Goal: Transaction & Acquisition: Purchase product/service

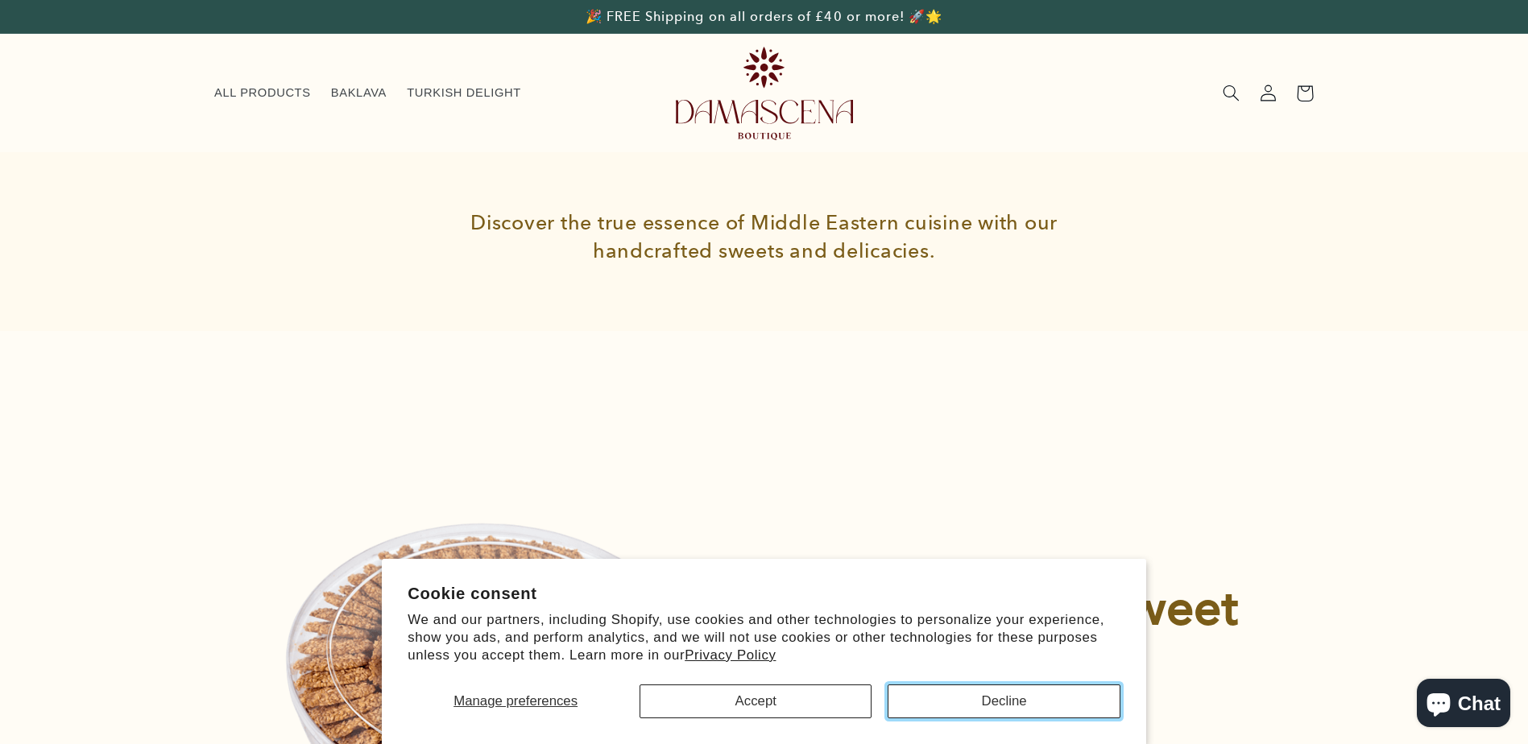
click at [1018, 697] on button "Decline" at bounding box center [1003, 701] width 232 height 34
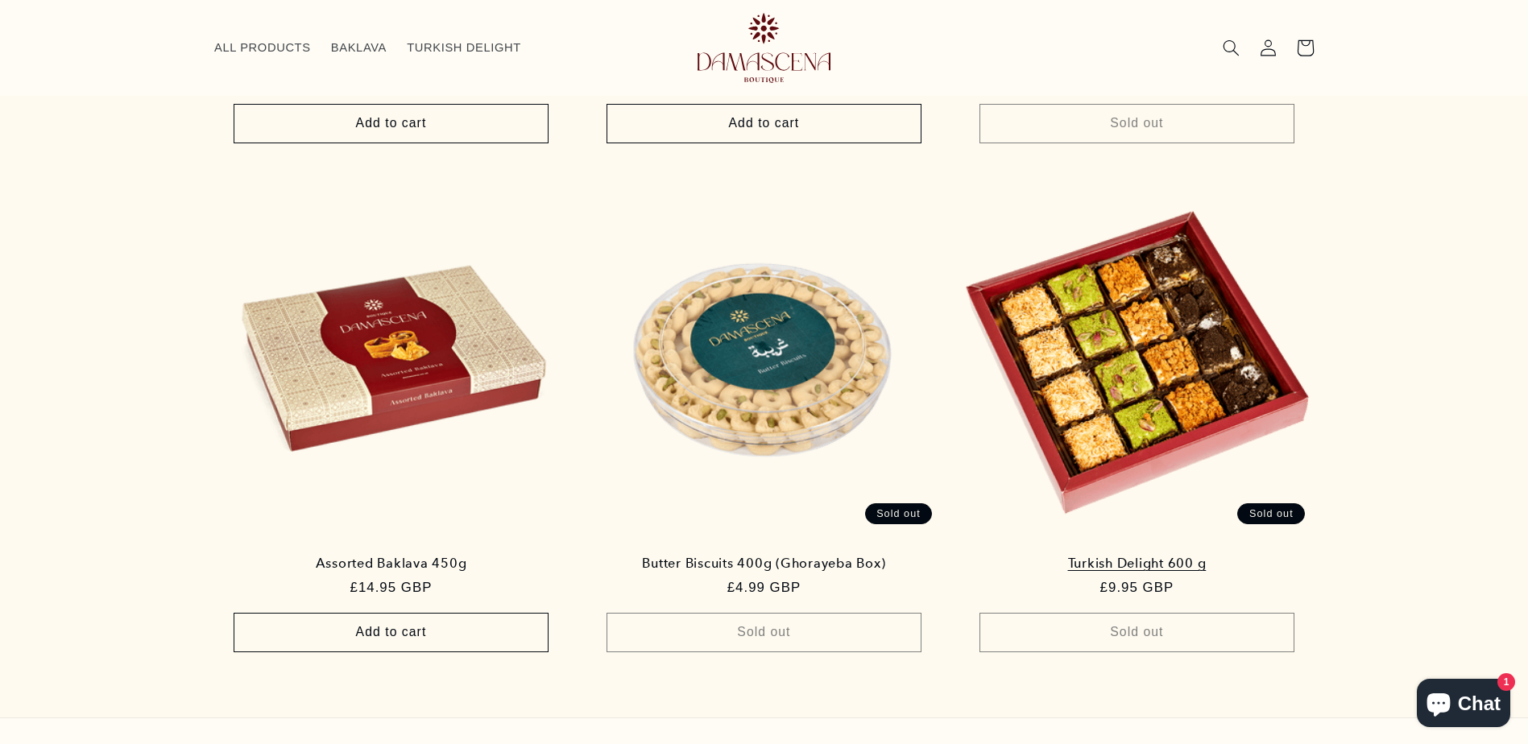
scroll to position [1427, 0]
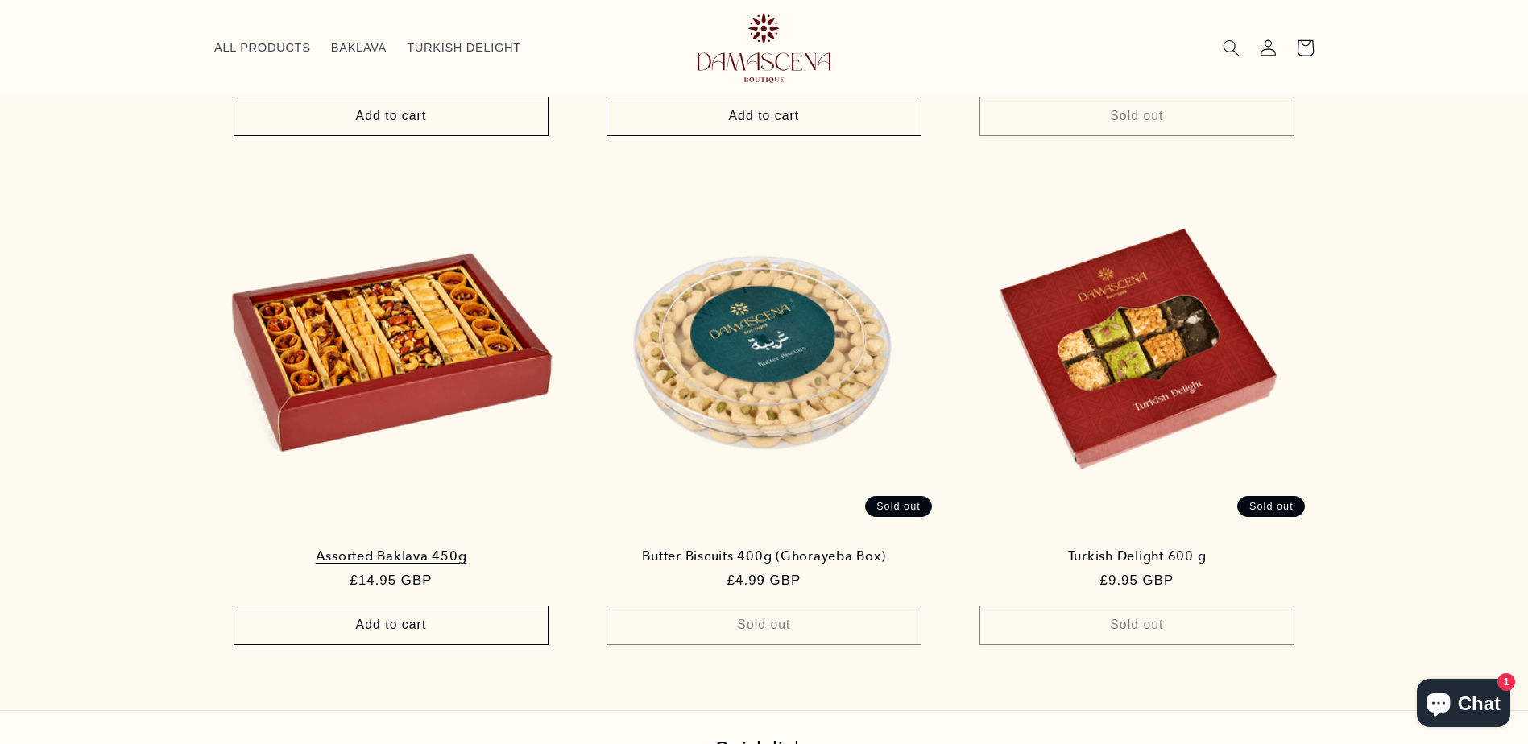
click at [372, 548] on link "Assorted Baklava 450g" at bounding box center [391, 556] width 320 height 16
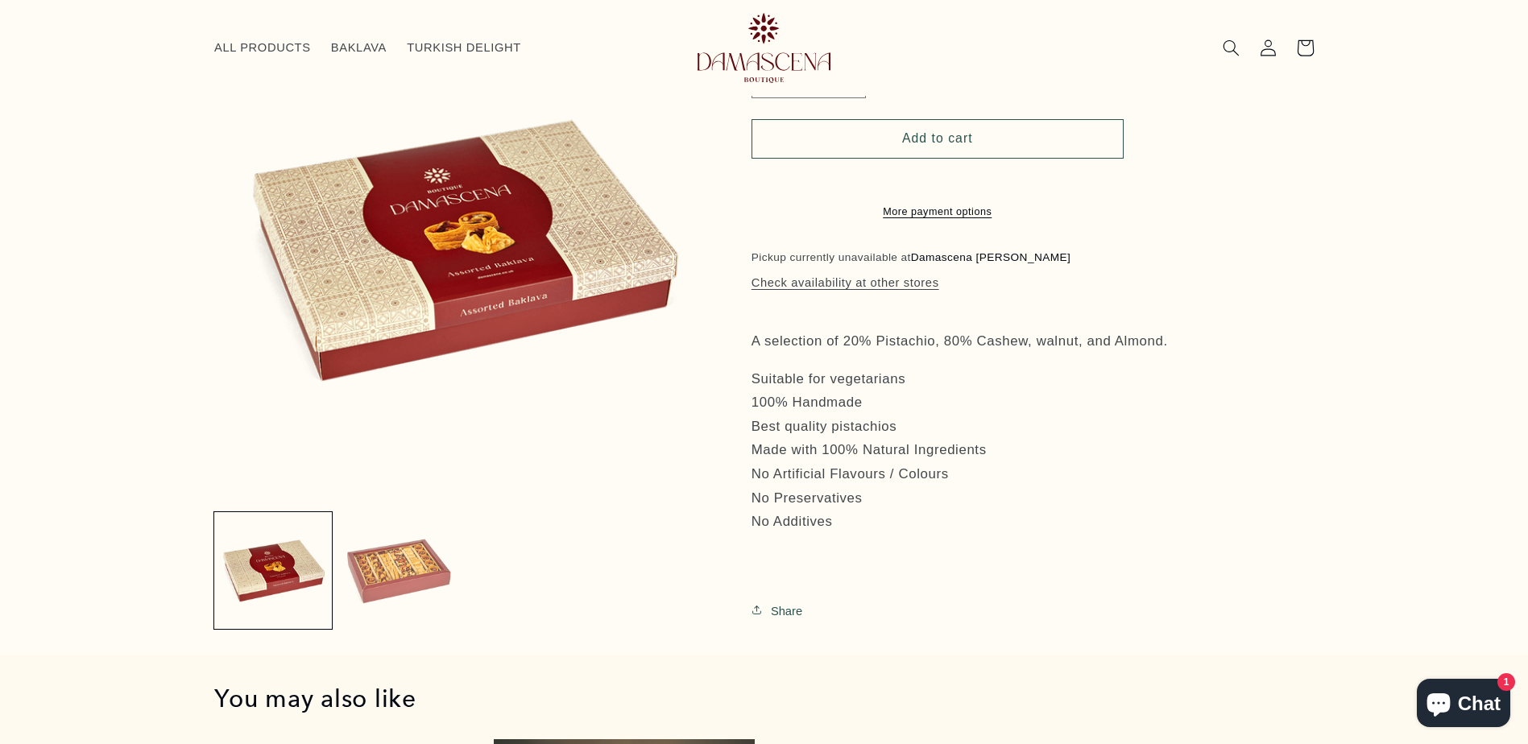
scroll to position [300, 0]
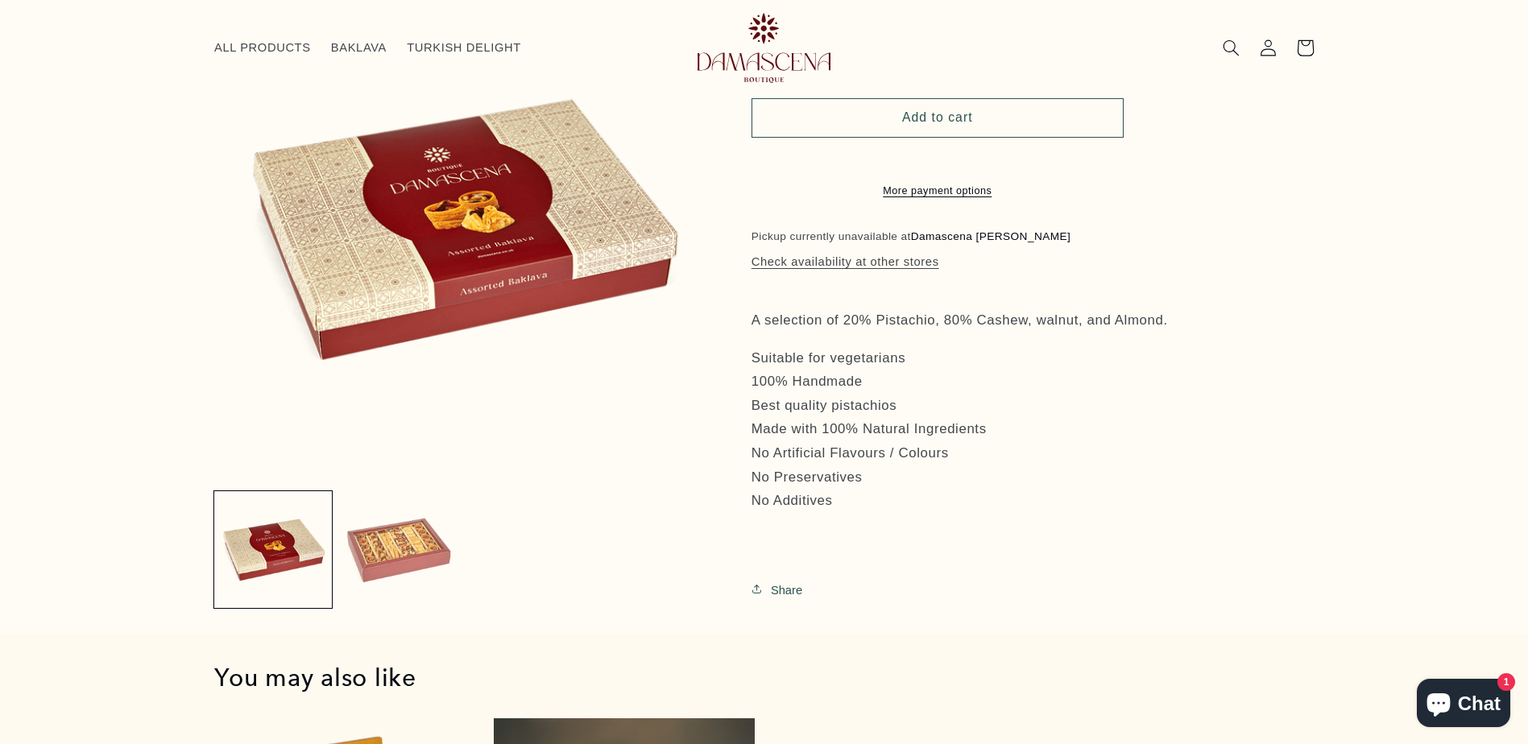
click at [416, 554] on button "Load image 2 in gallery view" at bounding box center [399, 549] width 118 height 118
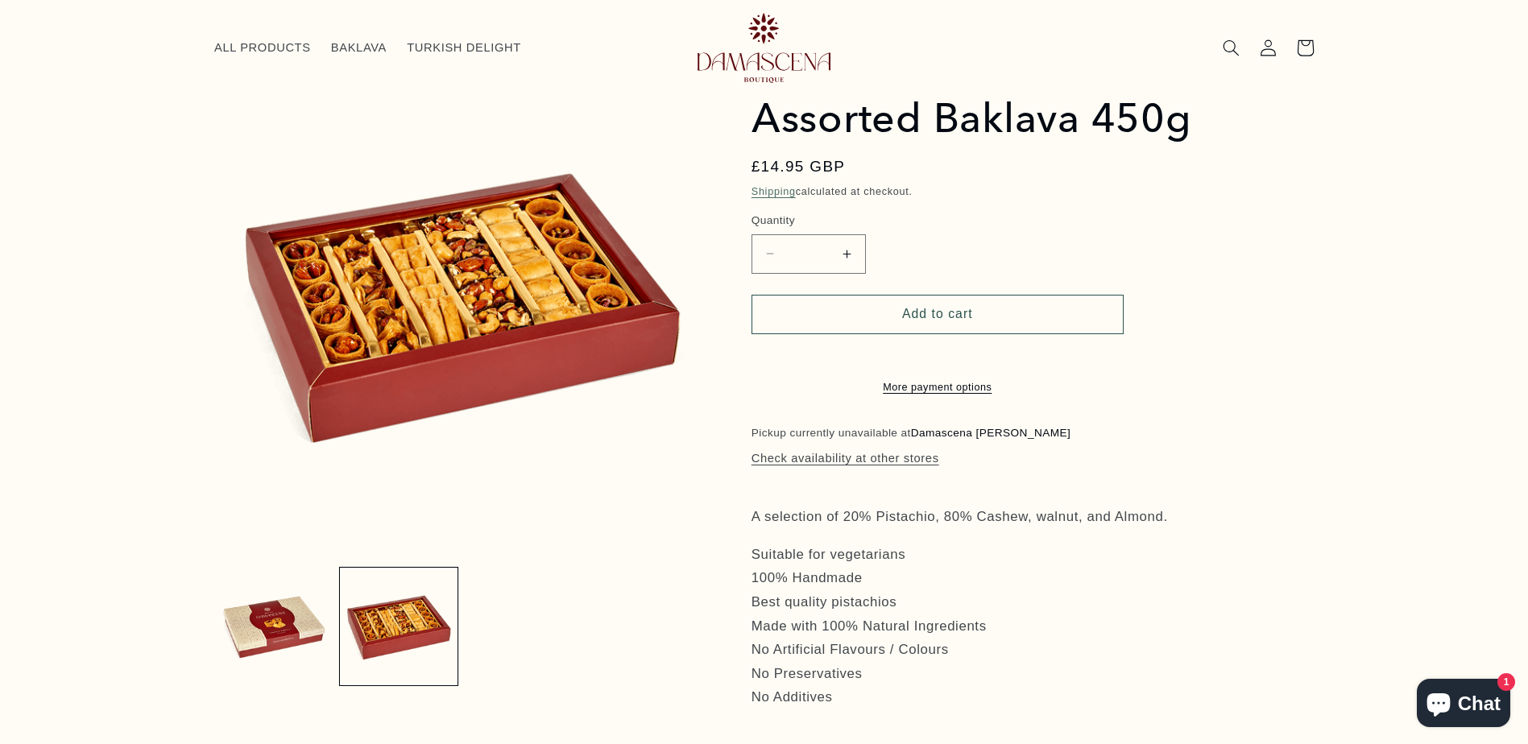
scroll to position [58, 0]
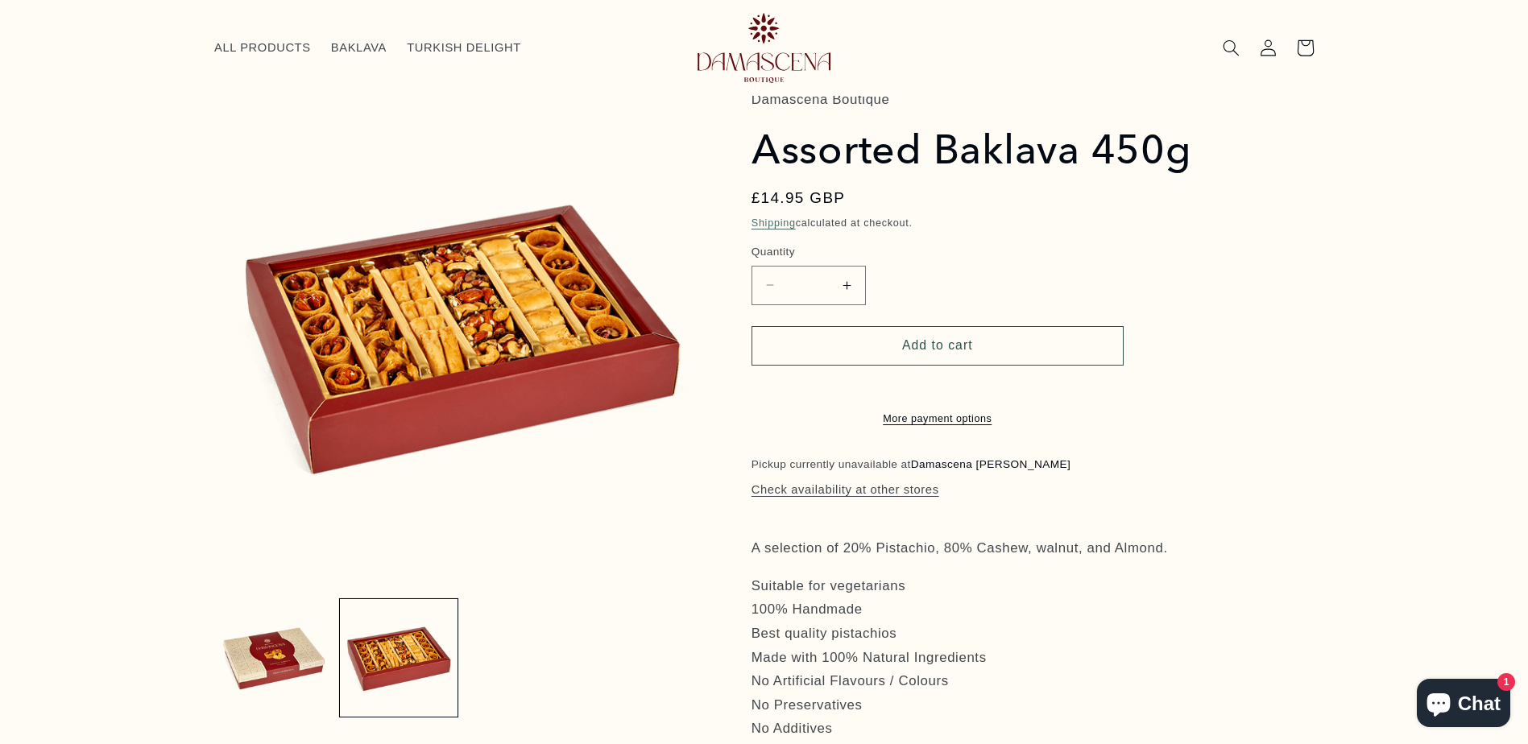
click at [847, 285] on button "Increase quantity for Assorted Baklava 450g" at bounding box center [847, 285] width 36 height 39
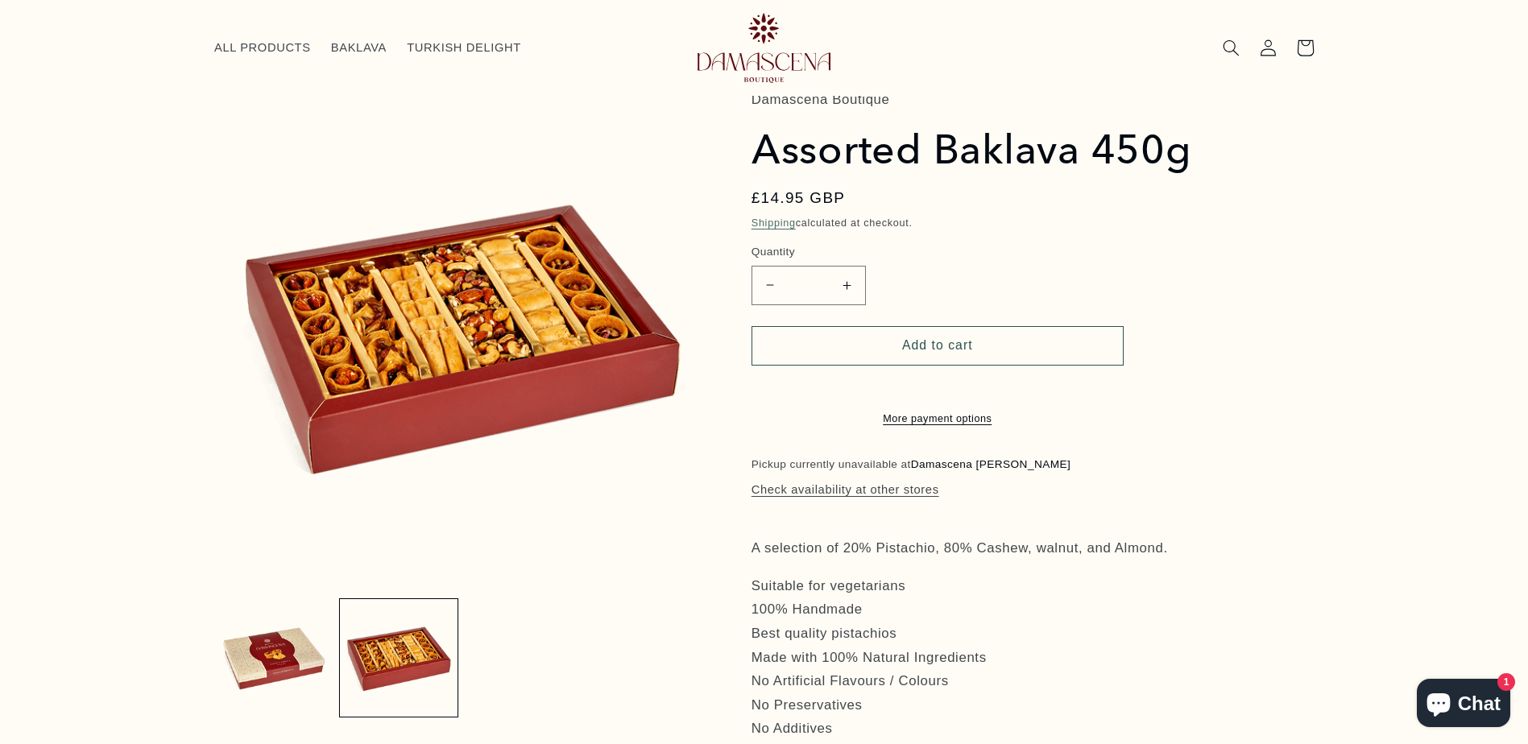
click at [847, 285] on button "Increase quantity for Assorted Baklava 450g" at bounding box center [847, 285] width 36 height 39
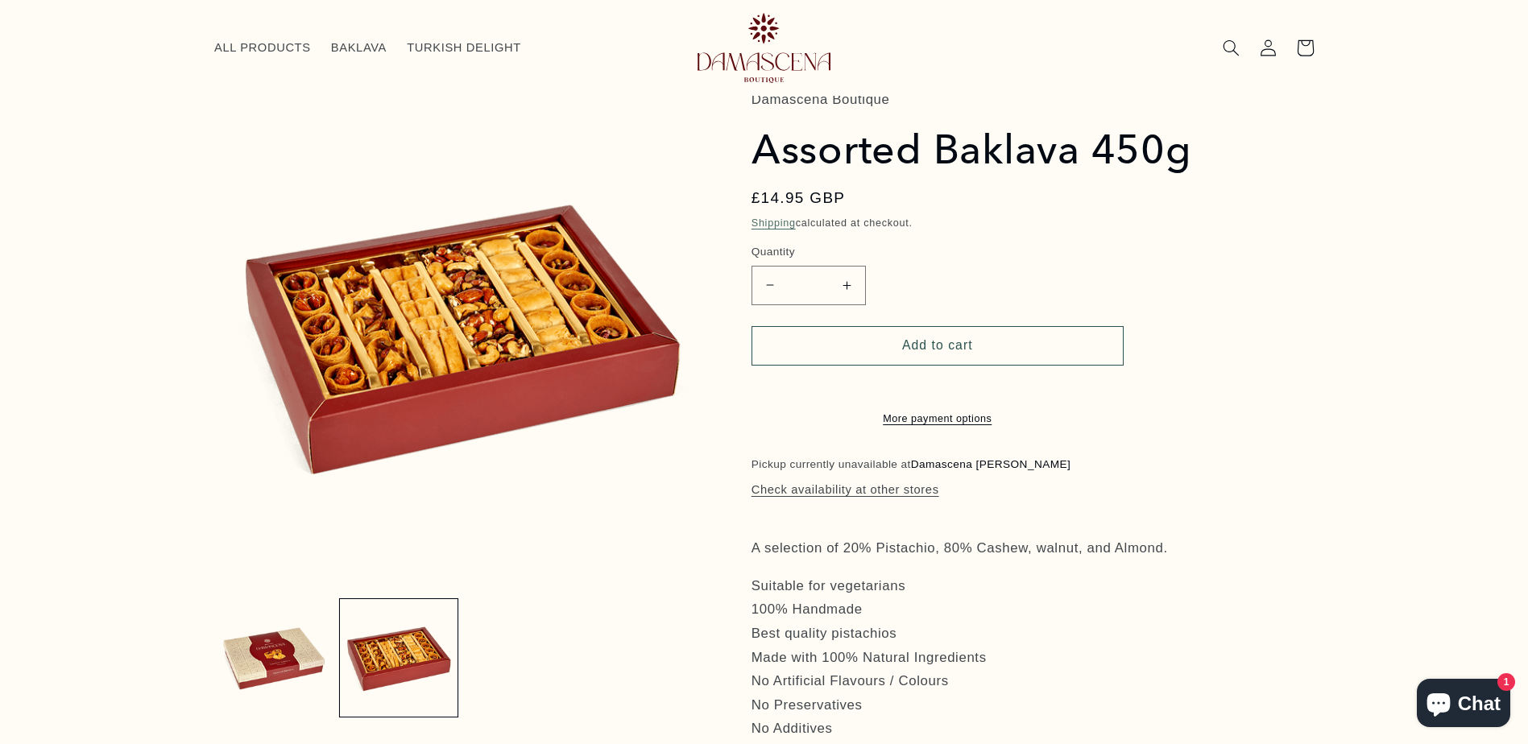
click at [847, 285] on button "Increase quantity for Assorted Baklava 450g" at bounding box center [847, 285] width 36 height 39
click at [991, 342] on button "Add to cart" at bounding box center [937, 345] width 372 height 39
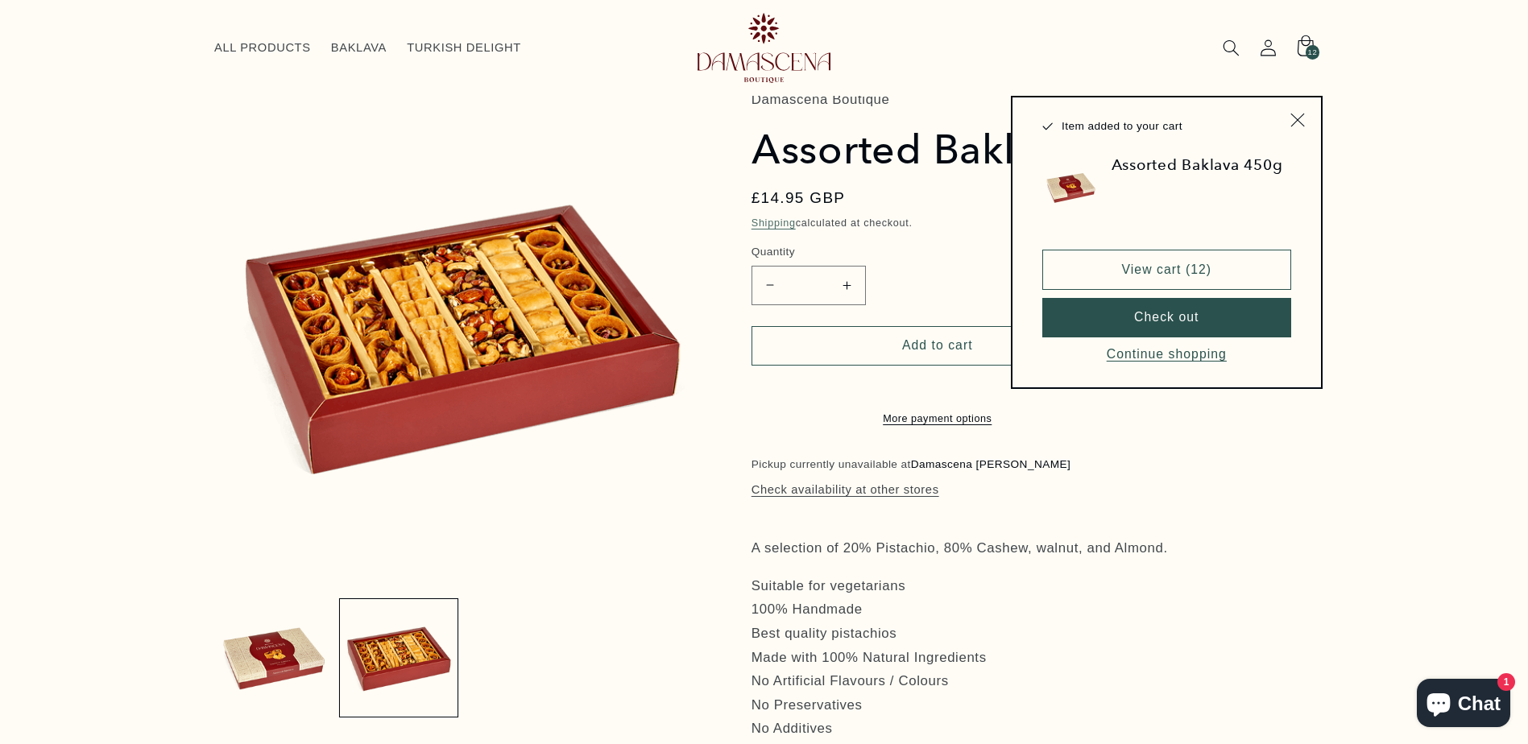
type input "*"
click at [1148, 265] on link "View cart (12)" at bounding box center [1166, 269] width 249 height 39
